Goal: Communication & Community: Ask a question

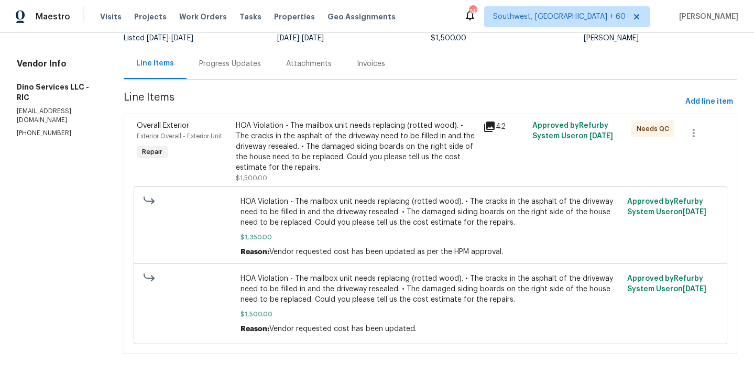
scroll to position [97, 0]
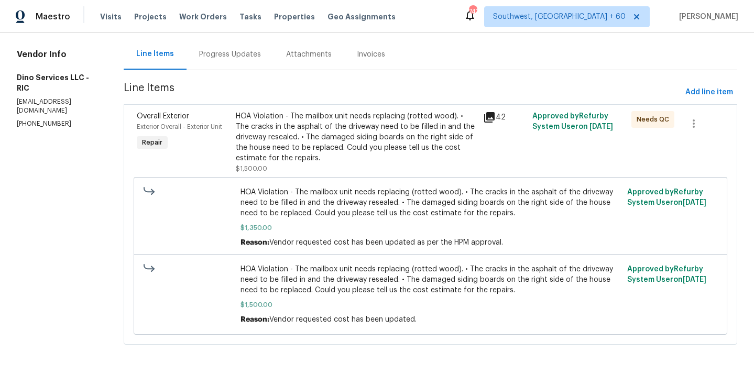
click at [336, 155] on div "HOA Violation - The mailbox unit needs replacing (rotted wood). • The cracks in…" at bounding box center [356, 137] width 241 height 52
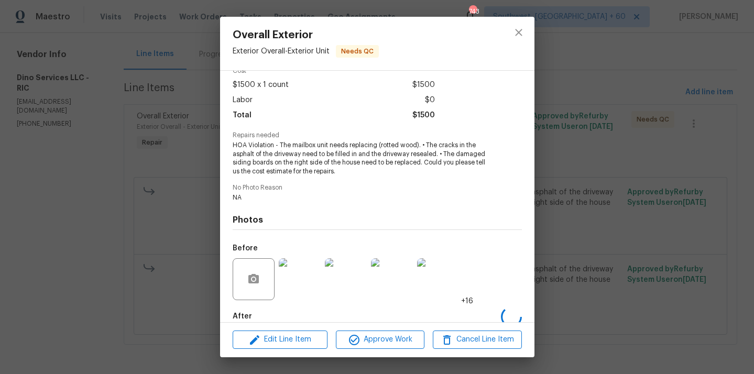
scroll to position [108, 0]
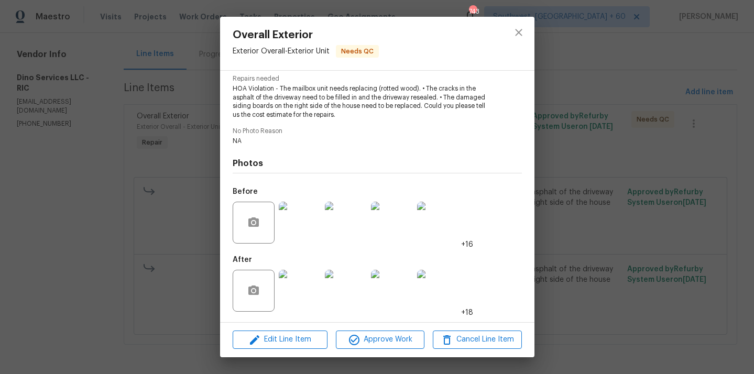
click at [310, 300] on img at bounding box center [300, 291] width 42 height 42
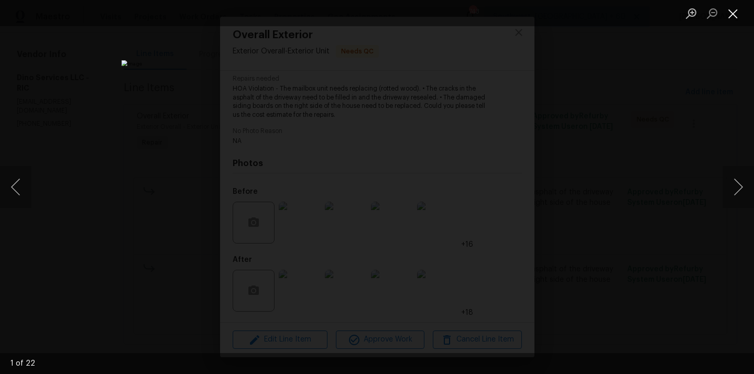
click at [732, 11] on button "Close lightbox" at bounding box center [733, 13] width 21 height 18
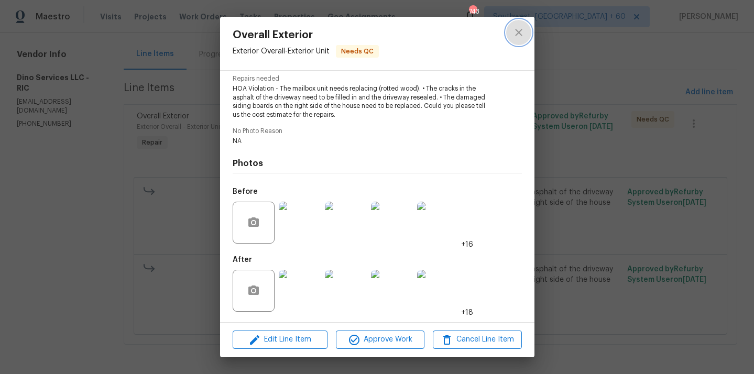
click at [513, 30] on icon "close" at bounding box center [518, 32] width 13 height 13
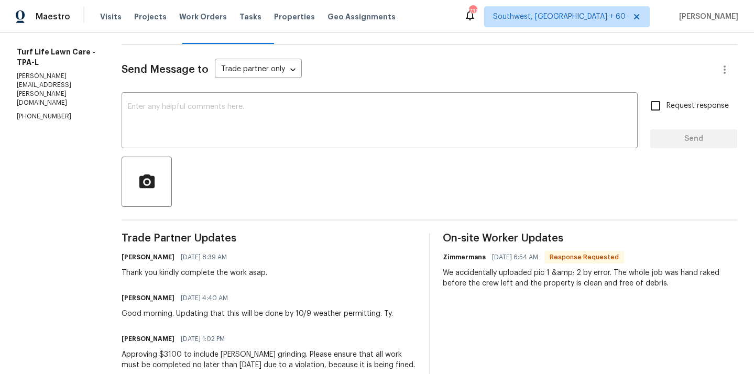
scroll to position [32, 0]
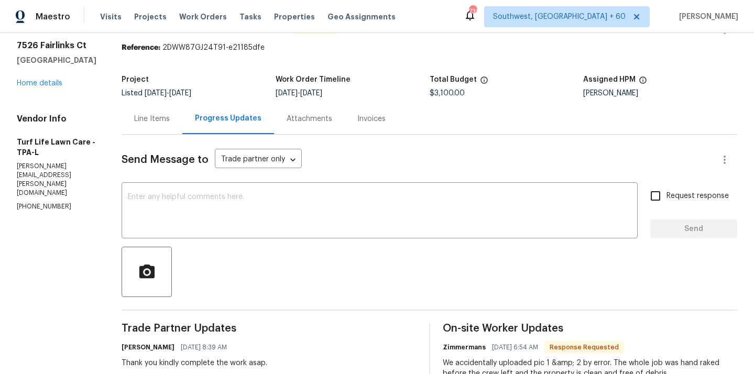
click at [141, 119] on div "Line Items" at bounding box center [152, 119] width 36 height 10
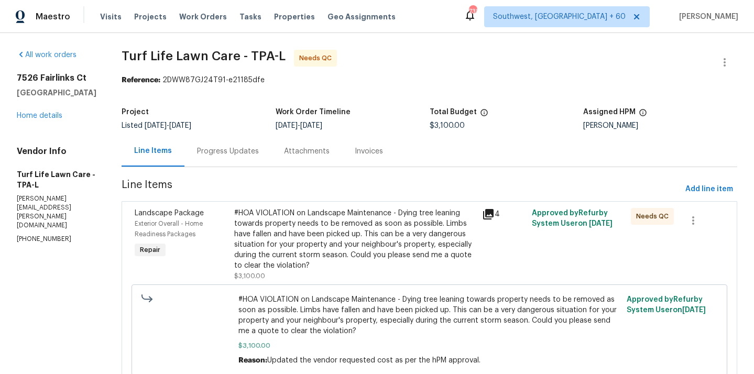
click at [312, 242] on div "#HOA VIOLATION on Landscape Maintenance - Dying tree leaning towards property n…" at bounding box center [355, 239] width 242 height 63
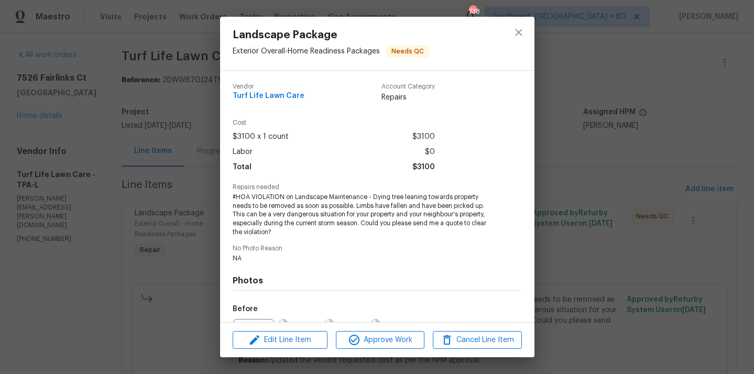
scroll to position [117, 0]
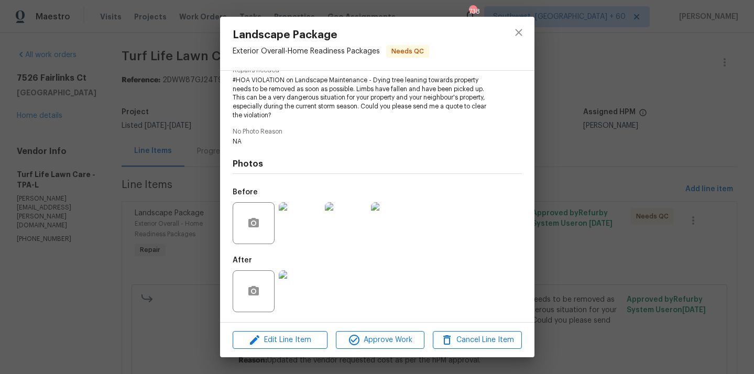
click at [294, 302] on img at bounding box center [300, 291] width 42 height 42
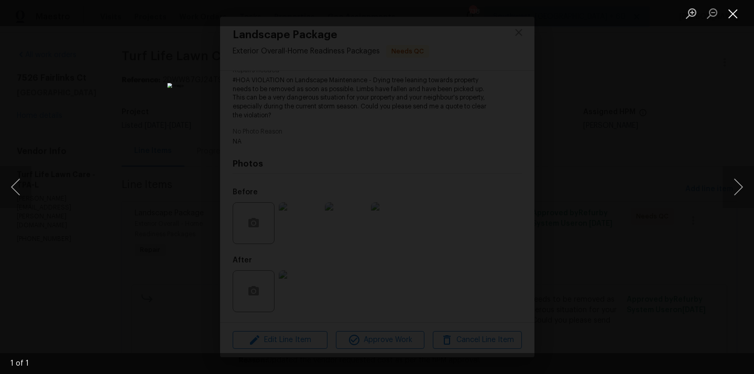
click at [736, 18] on button "Close lightbox" at bounding box center [733, 13] width 21 height 18
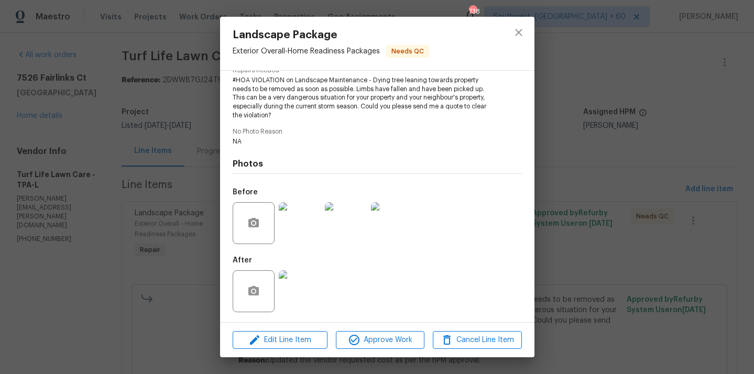
click at [302, 242] on img at bounding box center [300, 223] width 42 height 42
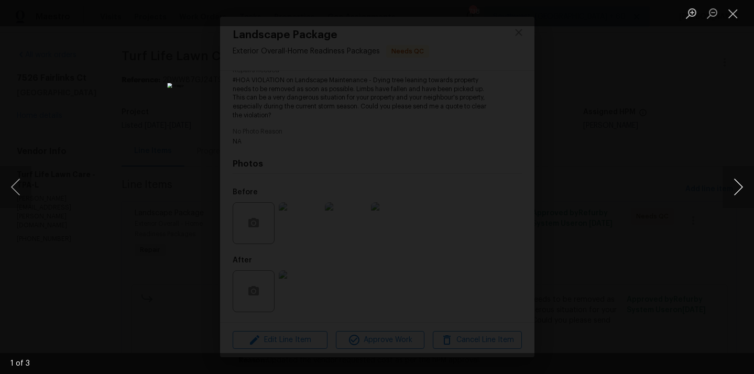
click at [736, 184] on button "Next image" at bounding box center [738, 187] width 31 height 42
click at [735, 183] on button "Next image" at bounding box center [738, 187] width 31 height 42
click at [732, 13] on button "Close lightbox" at bounding box center [733, 13] width 21 height 18
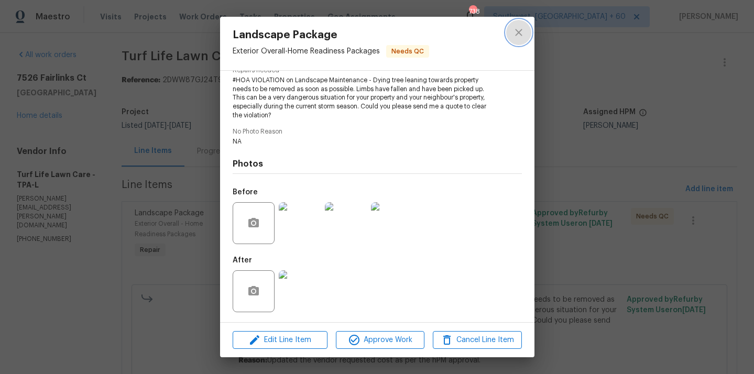
click at [522, 37] on icon "close" at bounding box center [518, 32] width 13 height 13
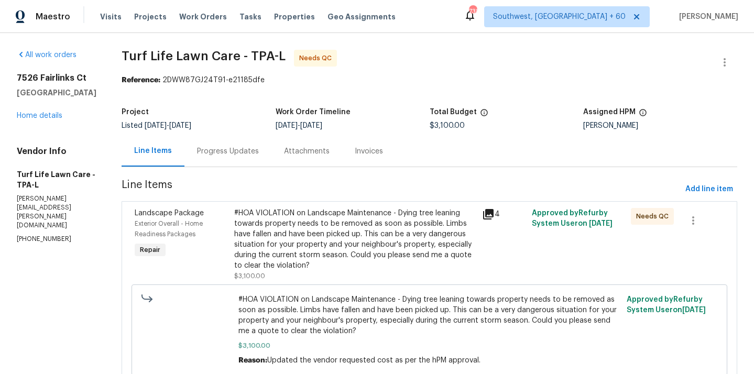
scroll to position [41, 0]
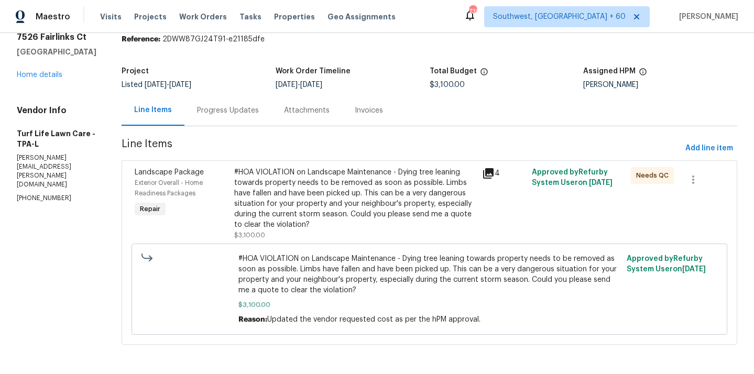
click at [305, 192] on div "#HOA VIOLATION on Landscape Maintenance - Dying tree leaning towards property n…" at bounding box center [355, 198] width 242 height 63
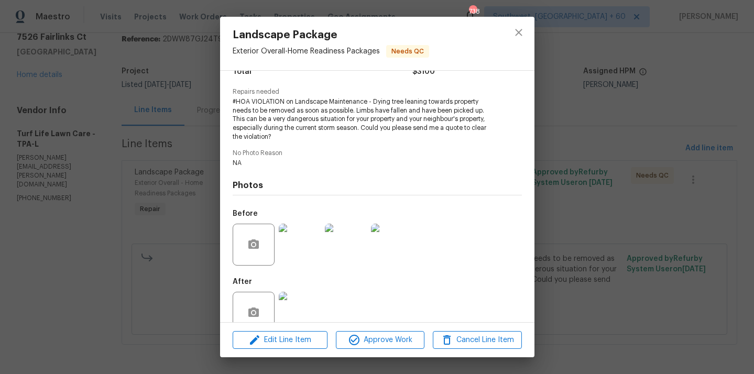
scroll to position [117, 0]
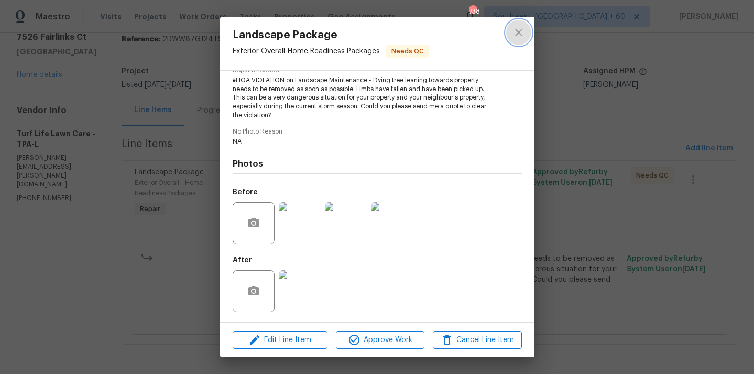
click at [519, 32] on icon "close" at bounding box center [518, 32] width 7 height 7
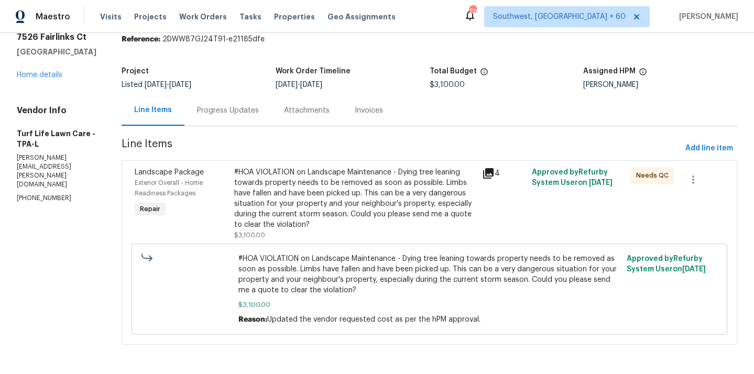
click at [232, 111] on div "Progress Updates" at bounding box center [228, 110] width 62 height 10
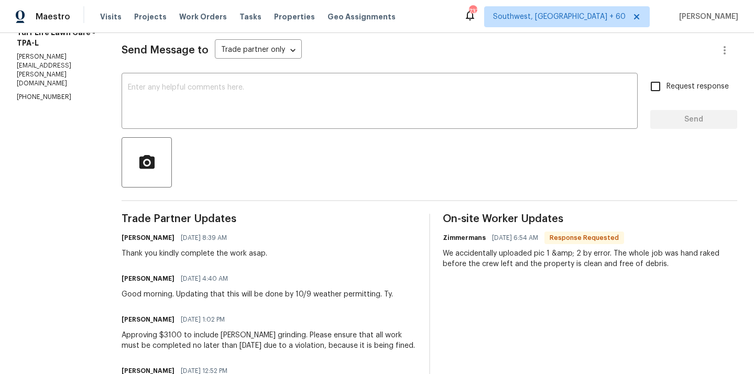
scroll to position [32, 0]
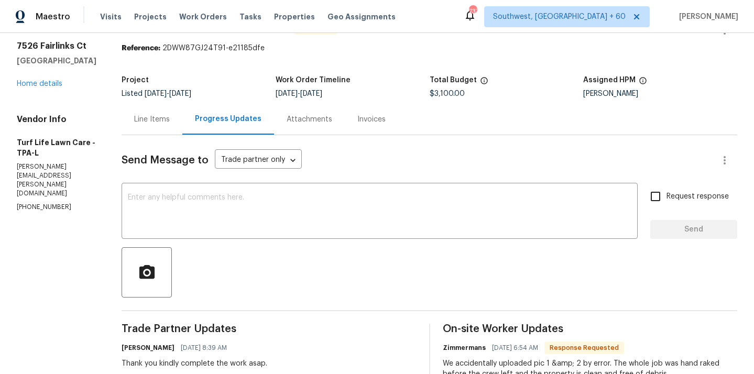
click at [137, 127] on div "Line Items" at bounding box center [152, 119] width 61 height 31
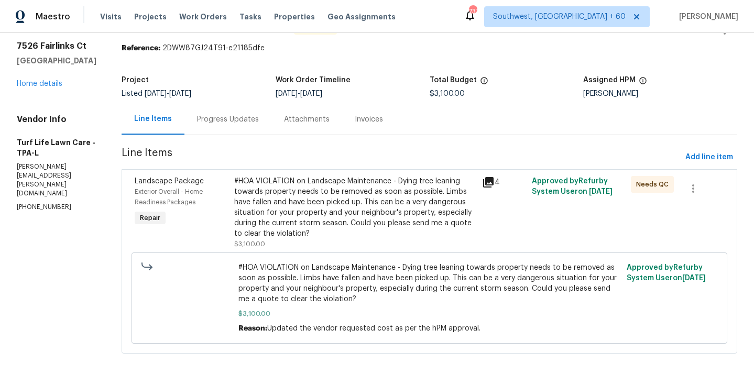
click at [285, 230] on div "#HOA VIOLATION on Landscape Maintenance - Dying tree leaning towards property n…" at bounding box center [355, 207] width 242 height 63
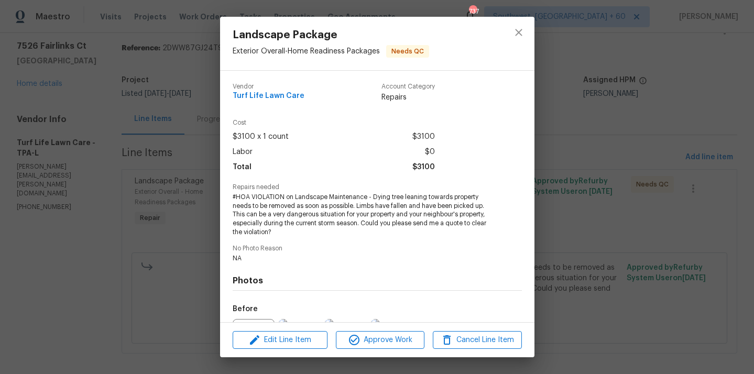
scroll to position [117, 0]
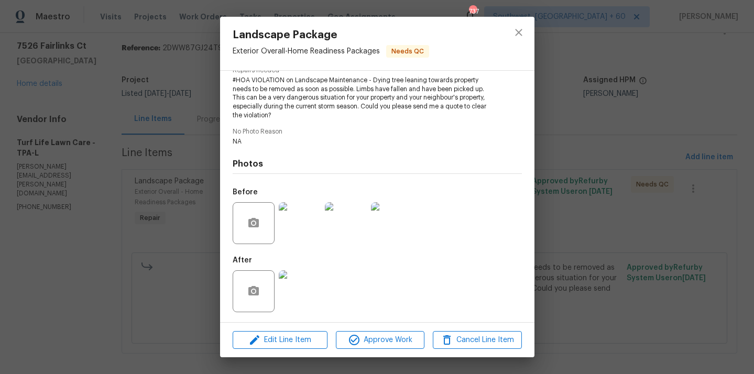
click at [283, 288] on img at bounding box center [300, 291] width 42 height 42
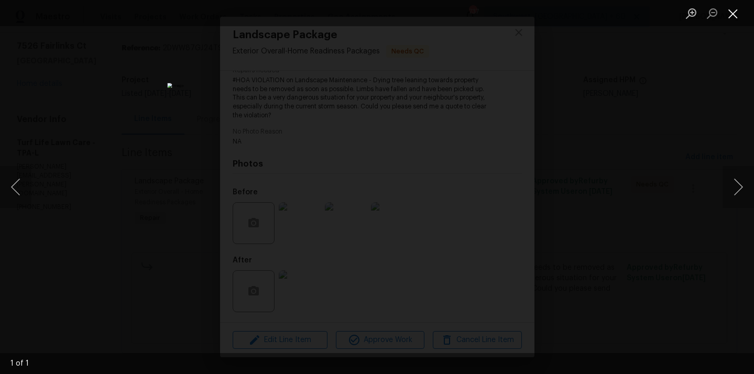
click at [731, 12] on button "Close lightbox" at bounding box center [733, 13] width 21 height 18
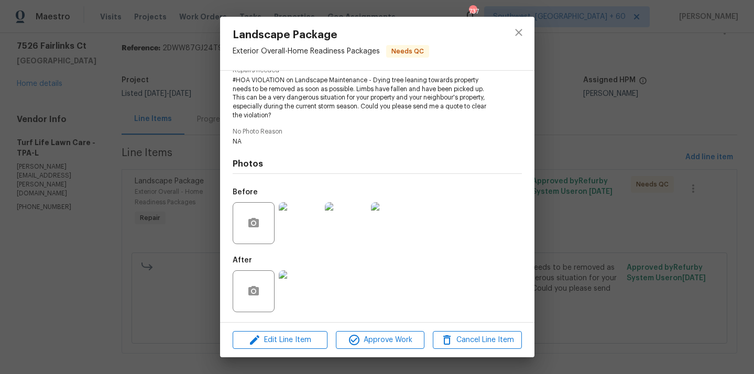
click at [403, 223] on img at bounding box center [392, 223] width 42 height 42
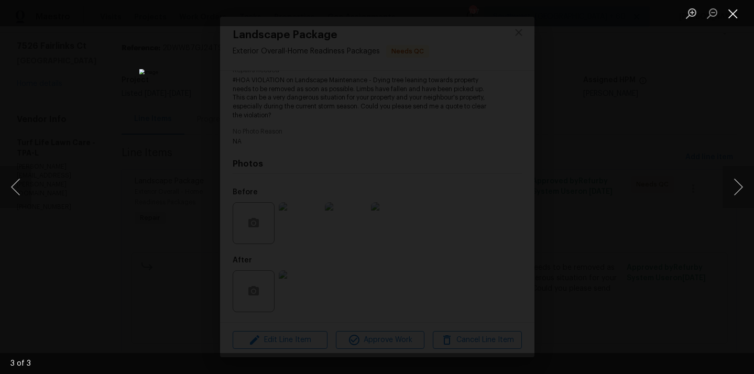
click at [742, 5] on button "Close lightbox" at bounding box center [733, 13] width 21 height 18
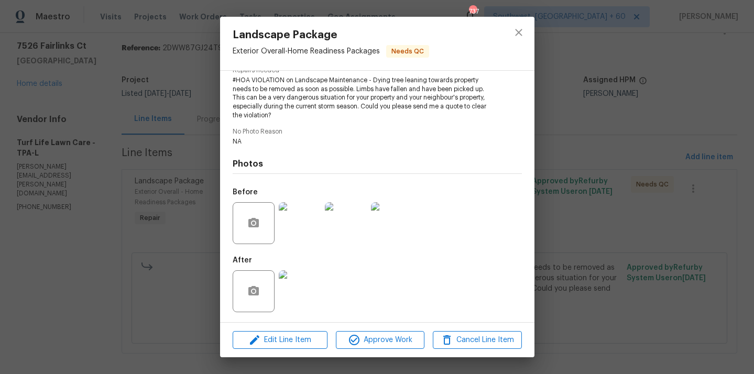
click at [293, 283] on img at bounding box center [300, 291] width 42 height 42
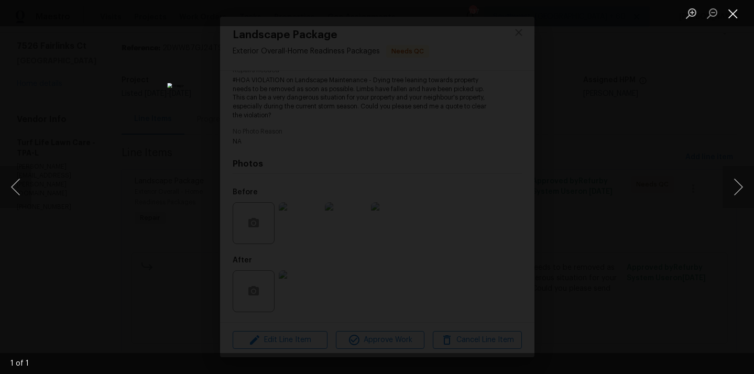
click at [731, 13] on button "Close lightbox" at bounding box center [733, 13] width 21 height 18
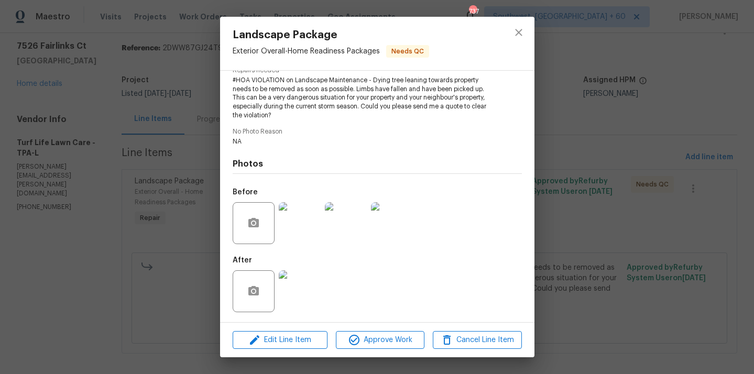
click at [301, 237] on img at bounding box center [300, 223] width 42 height 42
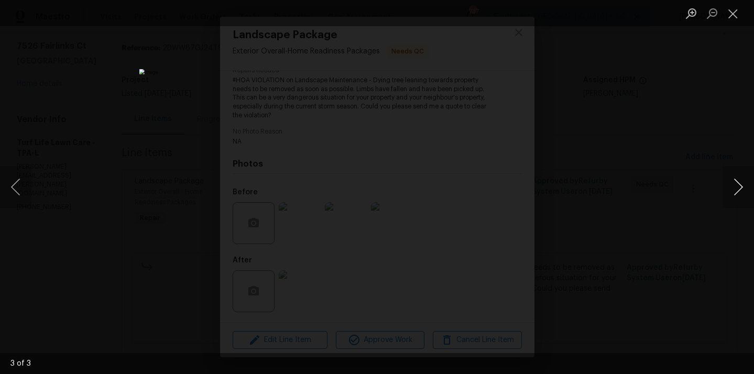
click at [736, 197] on button "Next image" at bounding box center [738, 187] width 31 height 42
click at [15, 194] on button "Previous image" at bounding box center [15, 187] width 31 height 42
click at [738, 19] on button "Close lightbox" at bounding box center [733, 13] width 21 height 18
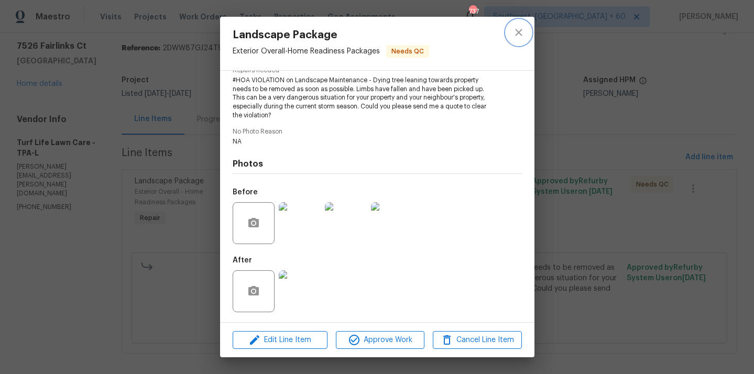
click at [512, 39] on button "close" at bounding box center [518, 32] width 25 height 25
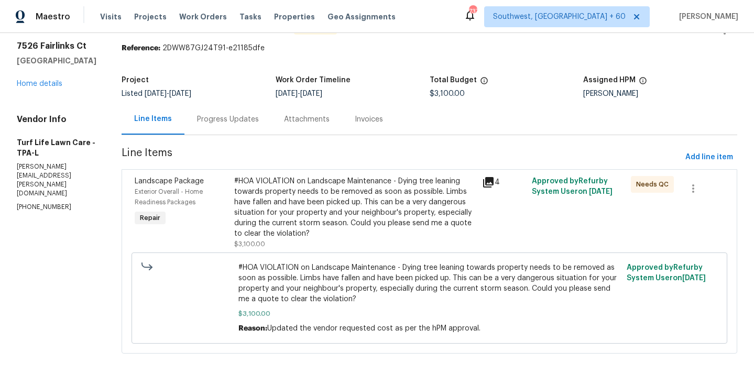
click at [206, 124] on div "Progress Updates" at bounding box center [228, 119] width 62 height 10
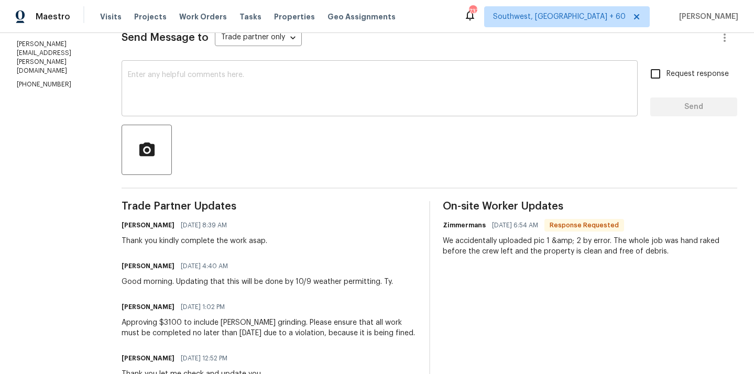
scroll to position [85, 0]
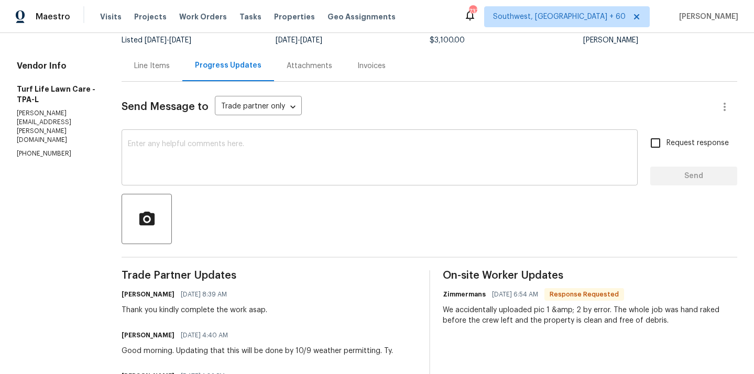
click at [239, 171] on textarea at bounding box center [380, 158] width 504 height 37
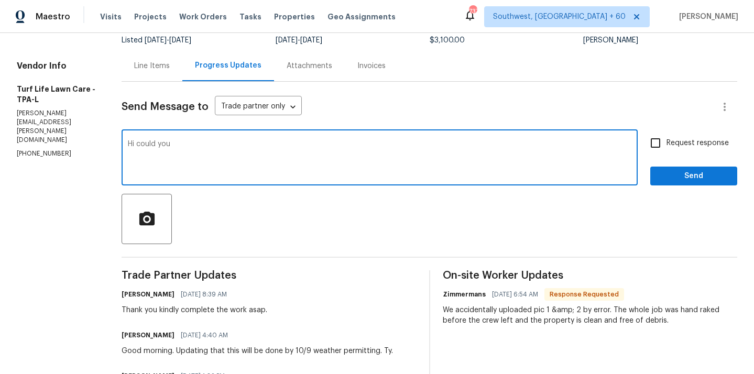
click at [263, 154] on textarea "Hi could you" at bounding box center [380, 158] width 504 height 37
click at [285, 148] on textarea "Hi, could you please upload more photos" at bounding box center [380, 158] width 504 height 37
click at [265, 146] on textarea "Hi, could you please upload more photos" at bounding box center [380, 158] width 504 height 37
click at [272, 145] on textarea "Hi, could you please upload more photos" at bounding box center [380, 158] width 504 height 37
click at [325, 141] on textarea "Hi, could you please upload more photos of the work done?" at bounding box center [380, 158] width 504 height 37
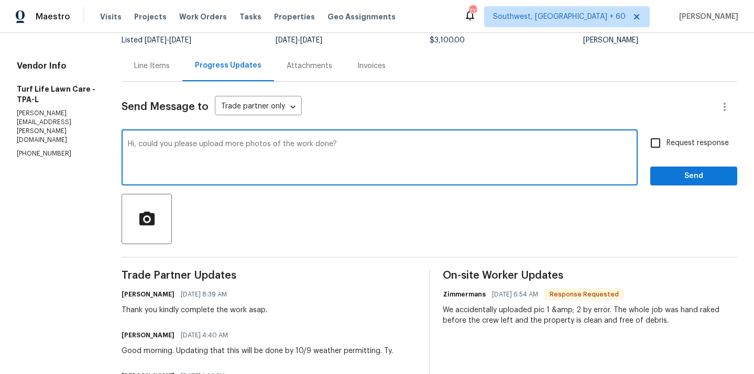
type textarea "Hi, could you please upload more photos of the work done?"
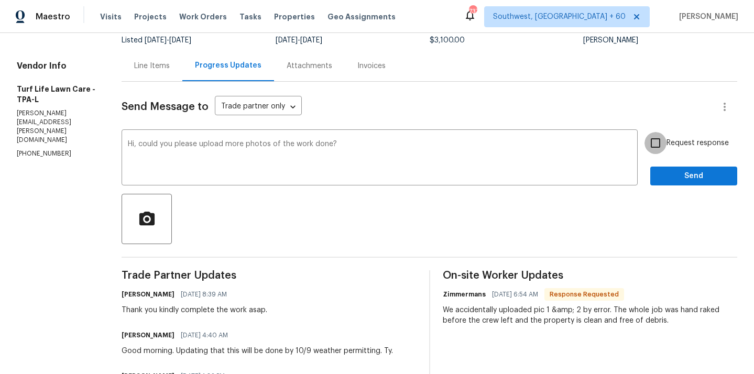
click at [659, 148] on input "Request response" at bounding box center [656, 143] width 22 height 22
checkbox input "true"
click at [665, 183] on button "Send" at bounding box center [693, 176] width 87 height 19
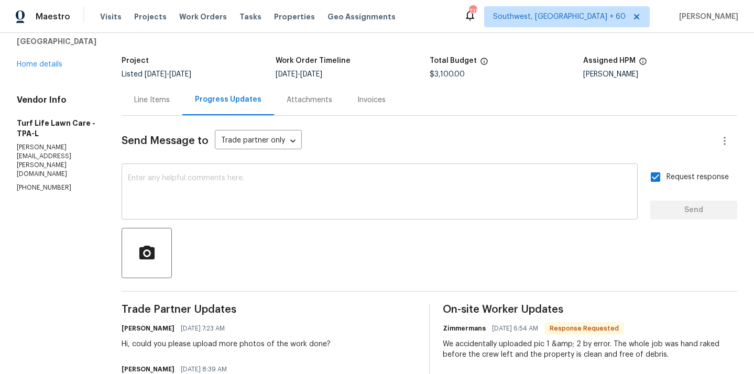
scroll to position [24, 0]
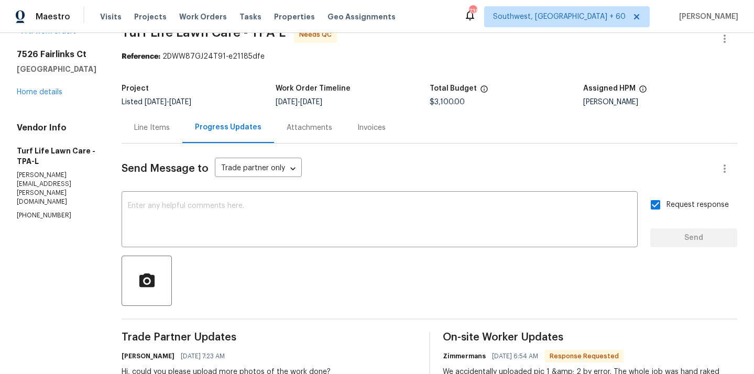
click at [138, 134] on div "Line Items" at bounding box center [152, 127] width 61 height 31
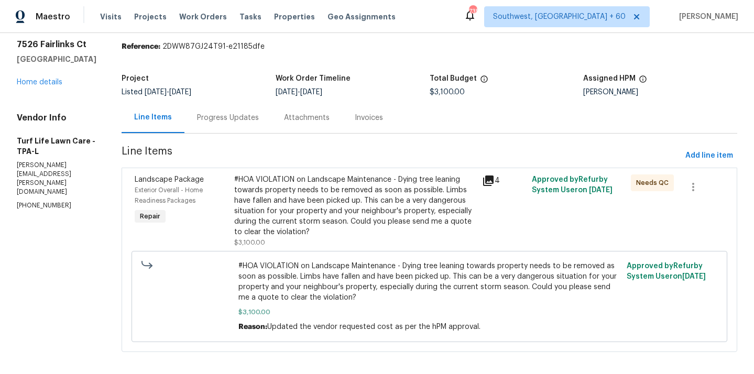
scroll to position [35, 0]
click at [330, 200] on div "#HOA VIOLATION on Landscape Maintenance - Dying tree leaning towards property n…" at bounding box center [355, 204] width 242 height 63
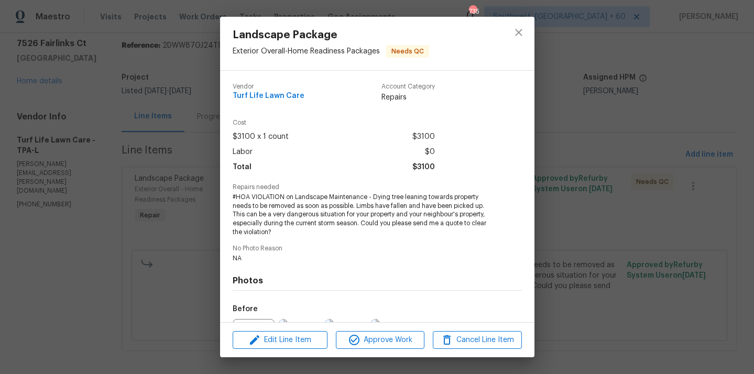
scroll to position [117, 0]
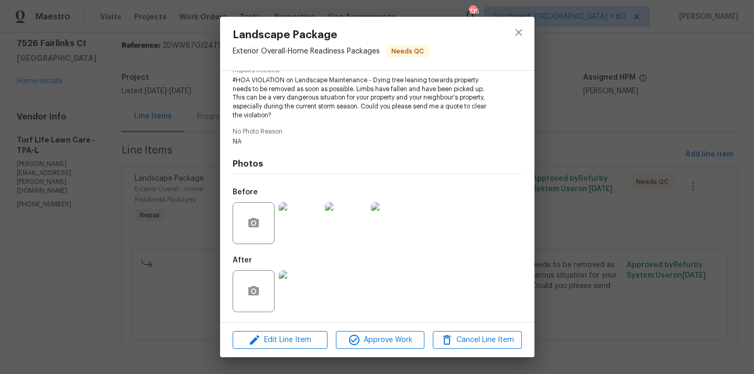
click at [303, 291] on img at bounding box center [300, 291] width 42 height 42
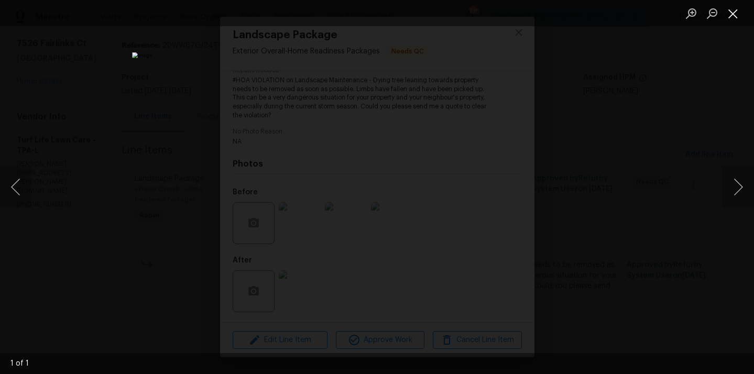
click at [740, 9] on button "Close lightbox" at bounding box center [733, 13] width 21 height 18
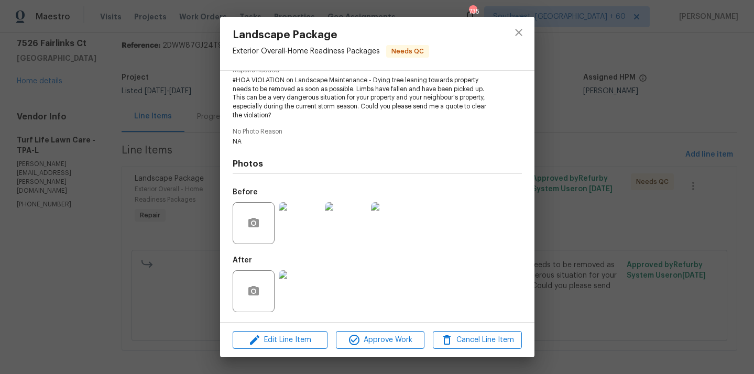
click at [399, 236] on img at bounding box center [392, 223] width 42 height 42
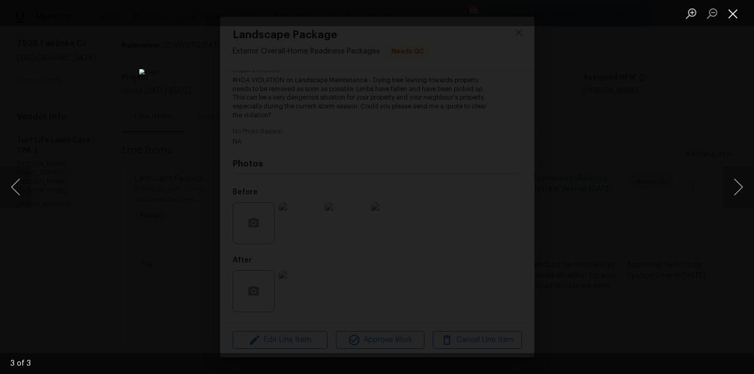
click at [736, 8] on button "Close lightbox" at bounding box center [733, 13] width 21 height 18
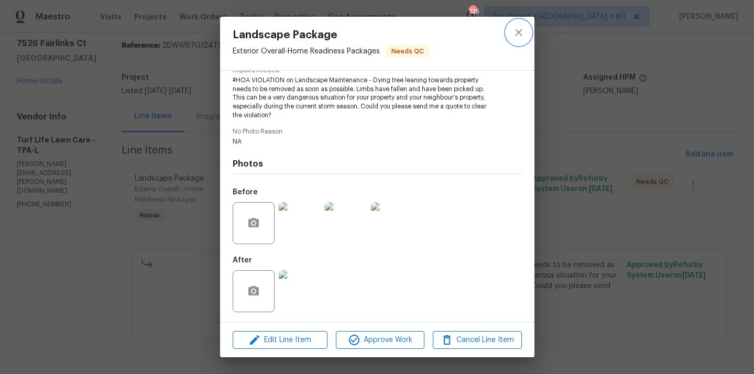
click at [522, 34] on icon "close" at bounding box center [518, 32] width 13 height 13
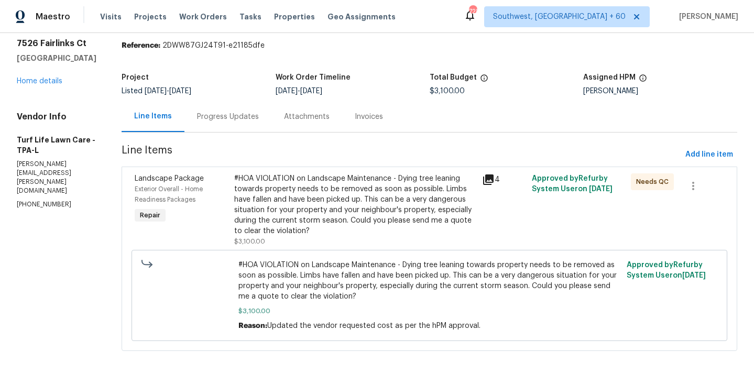
scroll to position [0, 0]
